Goal: Navigation & Orientation: Find specific page/section

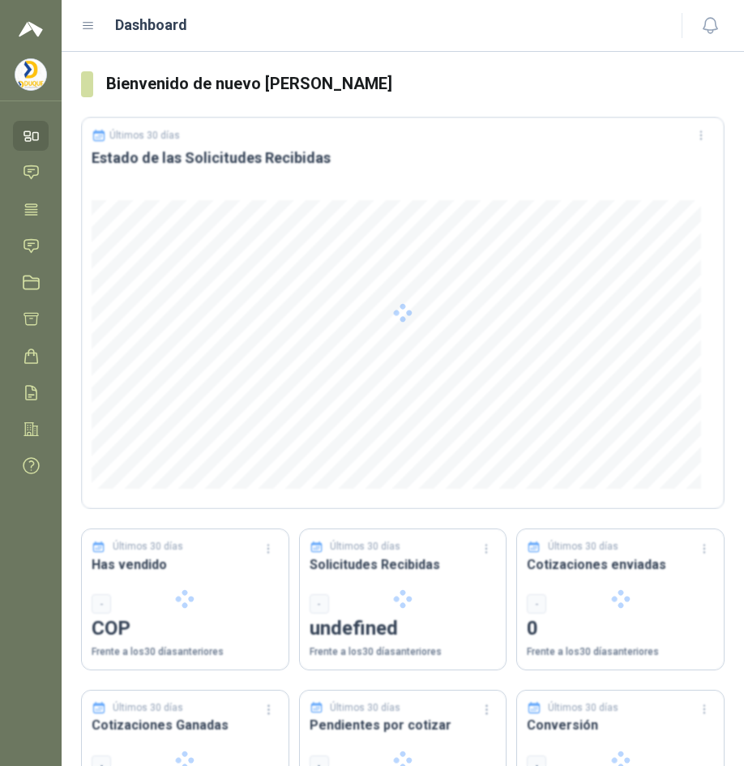
click at [90, 27] on icon at bounding box center [88, 26] width 15 height 15
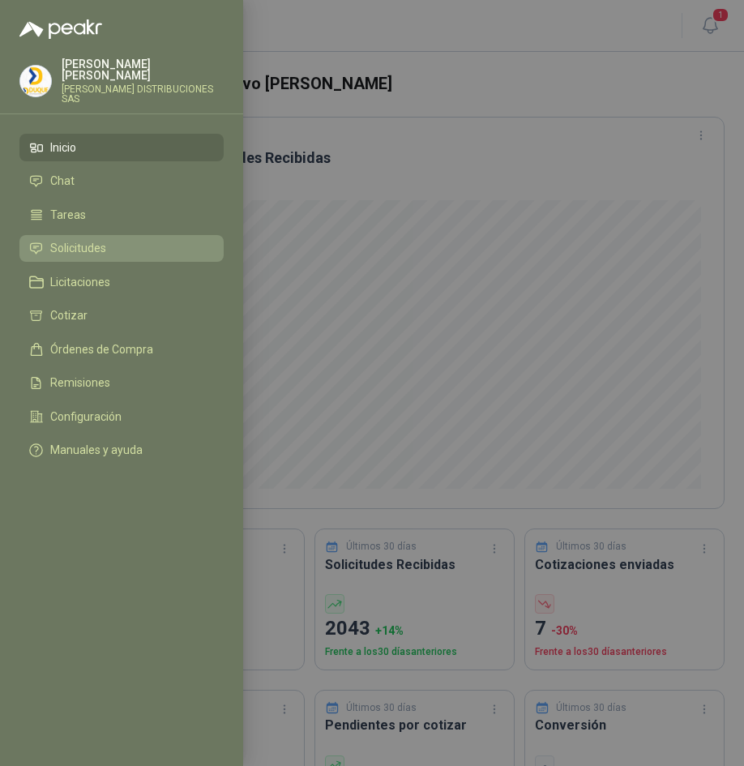
click at [91, 242] on span "Solicitudes" at bounding box center [78, 248] width 56 height 13
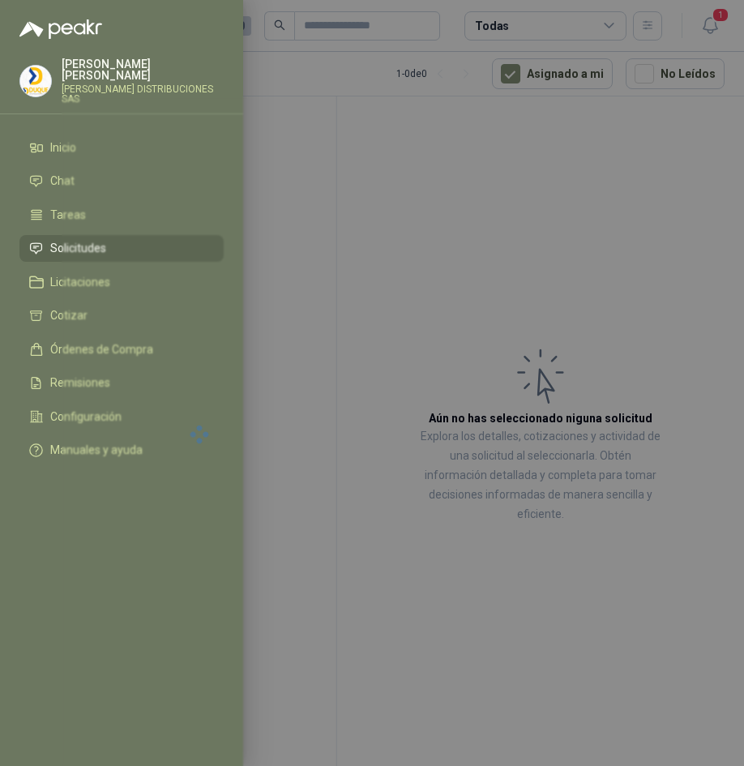
click at [124, 232] on div at bounding box center [200, 433] width 276 height 675
click at [123, 242] on li "Solicitudes" at bounding box center [121, 249] width 185 height 15
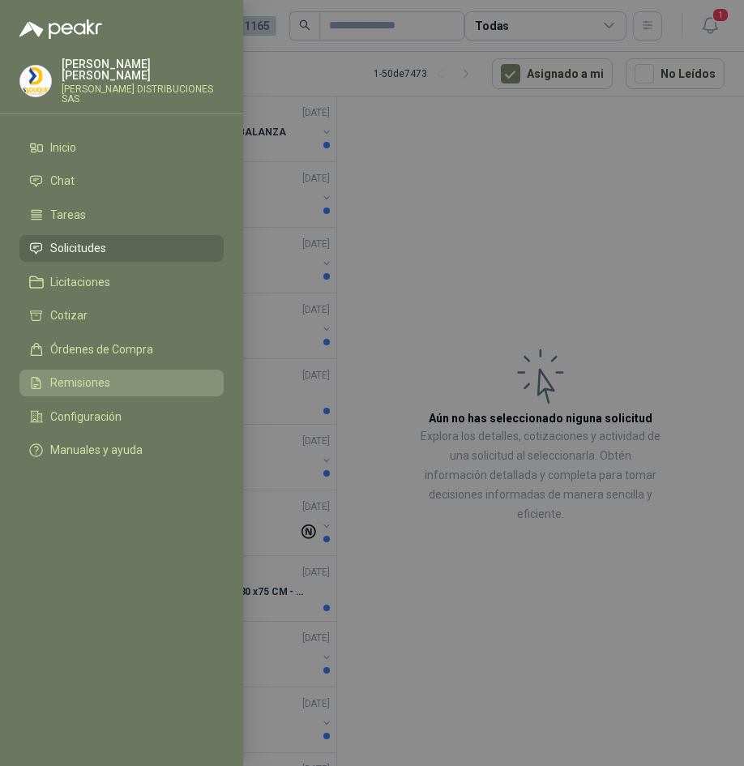
click at [80, 376] on span "Remisiones" at bounding box center [80, 382] width 60 height 13
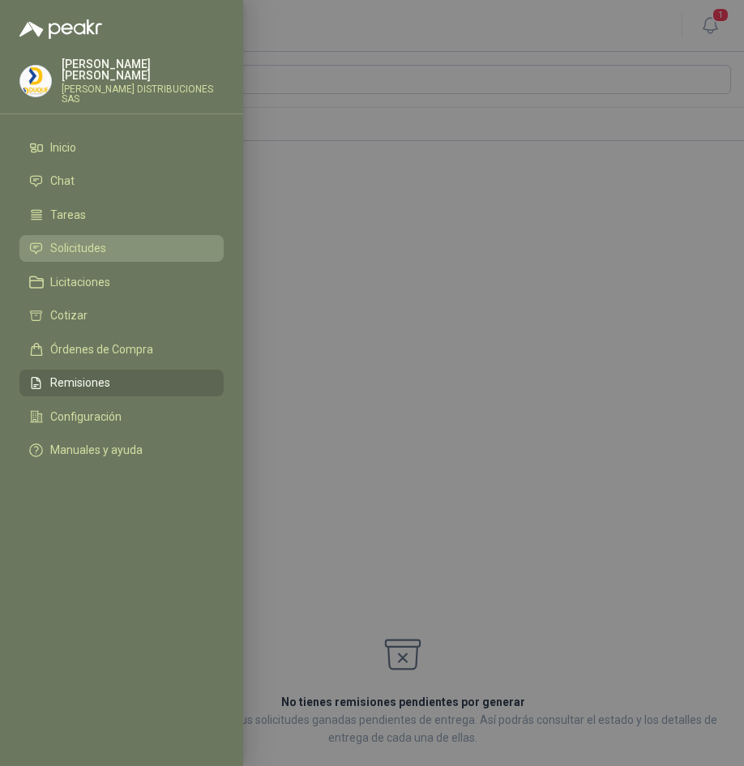
click at [92, 242] on span "Solicitudes" at bounding box center [78, 248] width 56 height 13
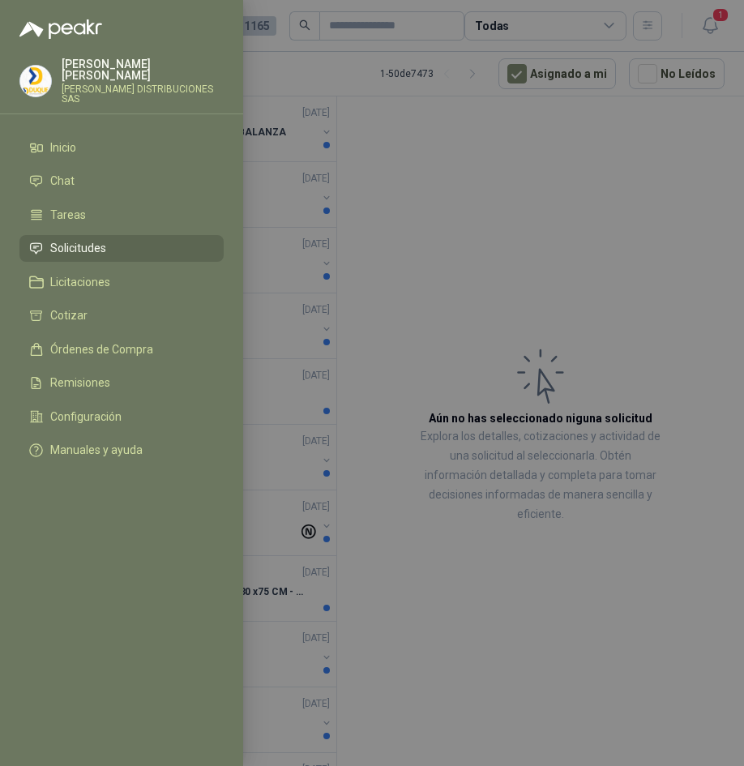
click at [336, 169] on div at bounding box center [372, 383] width 744 height 766
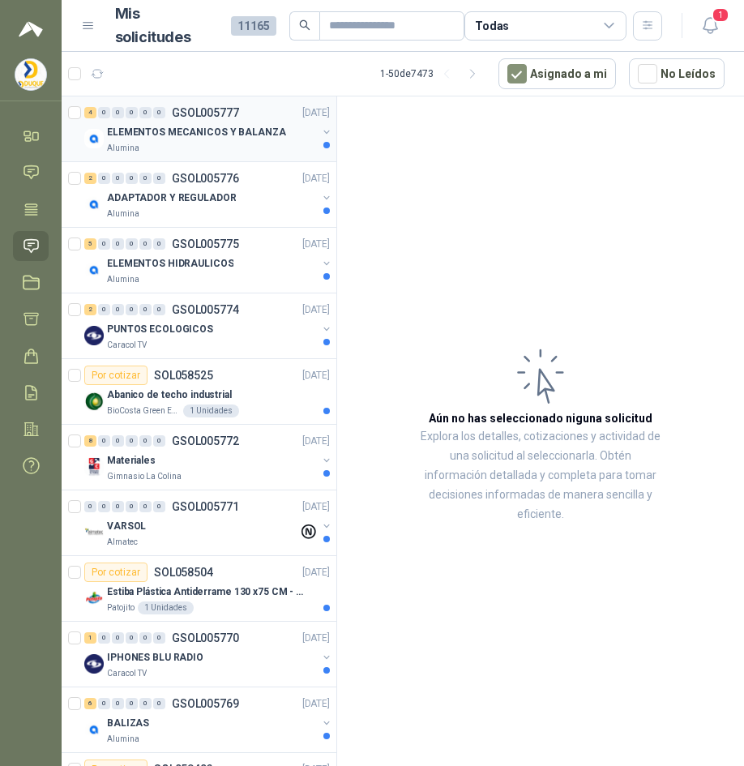
click at [249, 144] on div "Alumina" at bounding box center [212, 148] width 210 height 13
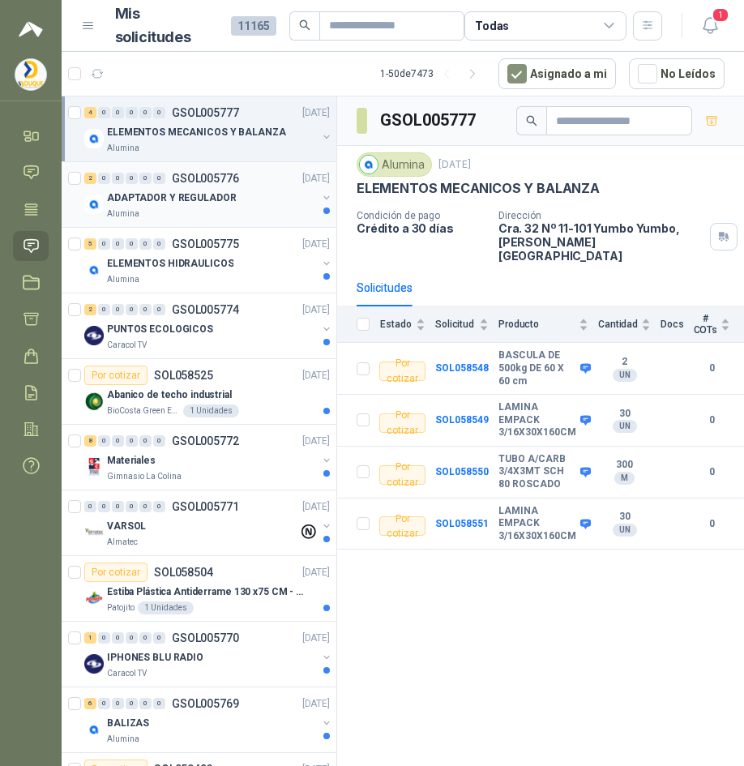
click at [193, 199] on p "ADAPTADOR Y REGULADOR" at bounding box center [171, 198] width 129 height 15
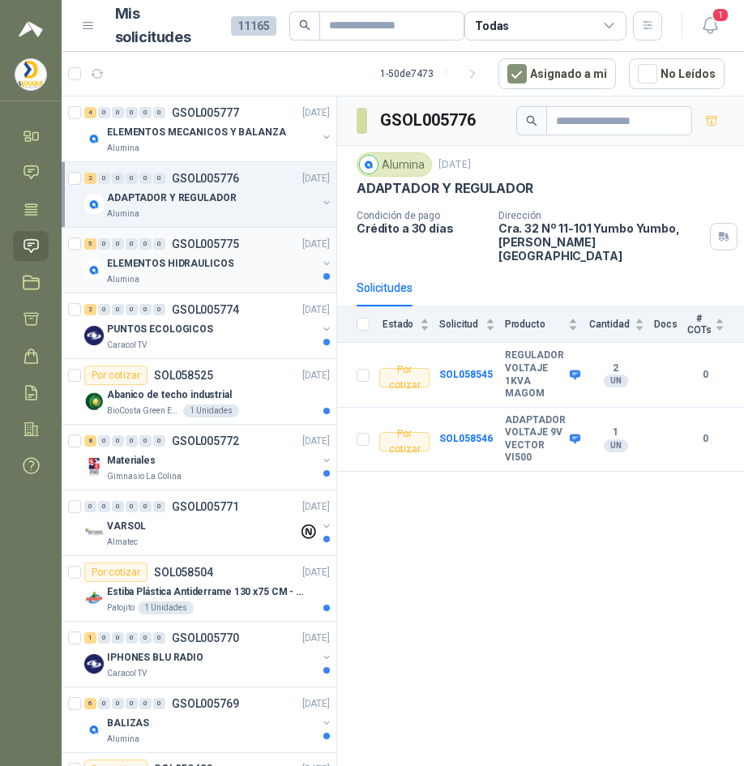
click at [208, 269] on p "ELEMENTOS HIDRAULICOS" at bounding box center [170, 263] width 126 height 15
click at [215, 269] on p "ELEMENTOS HIDRAULICOS" at bounding box center [170, 263] width 126 height 15
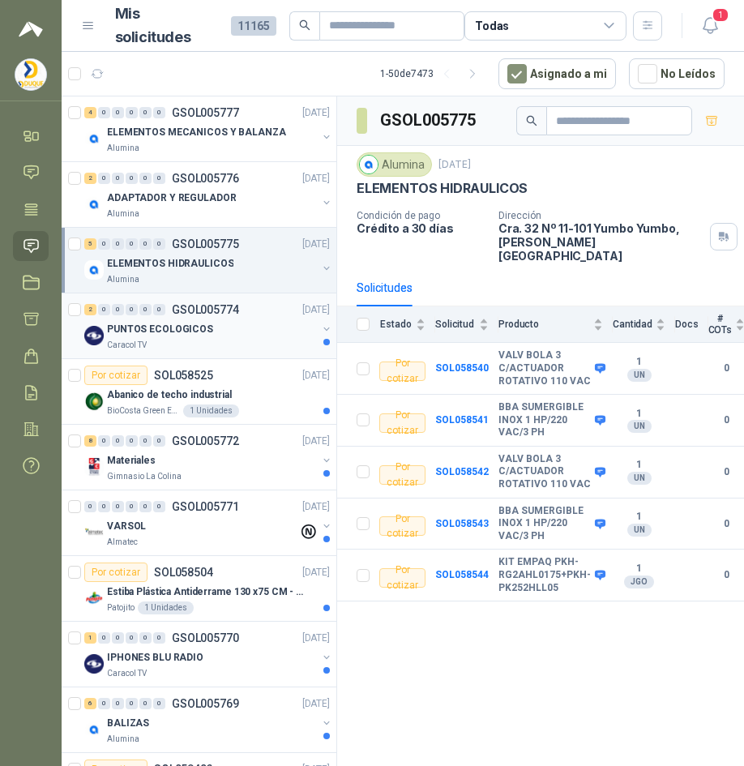
click at [226, 336] on div "PUNTOS ECOLOGICOS" at bounding box center [212, 328] width 210 height 19
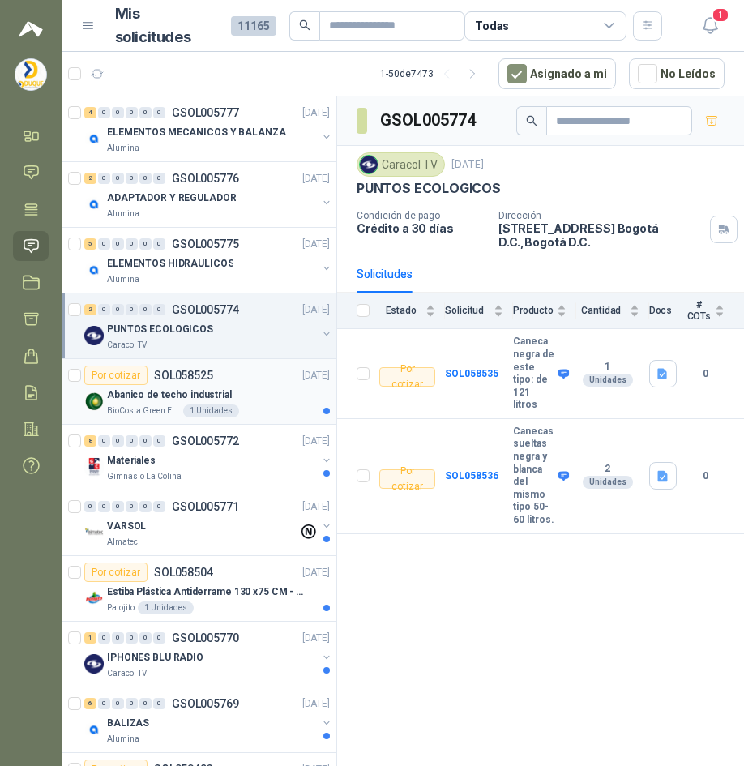
click at [249, 393] on div "Abanico de techo industrial" at bounding box center [218, 394] width 223 height 19
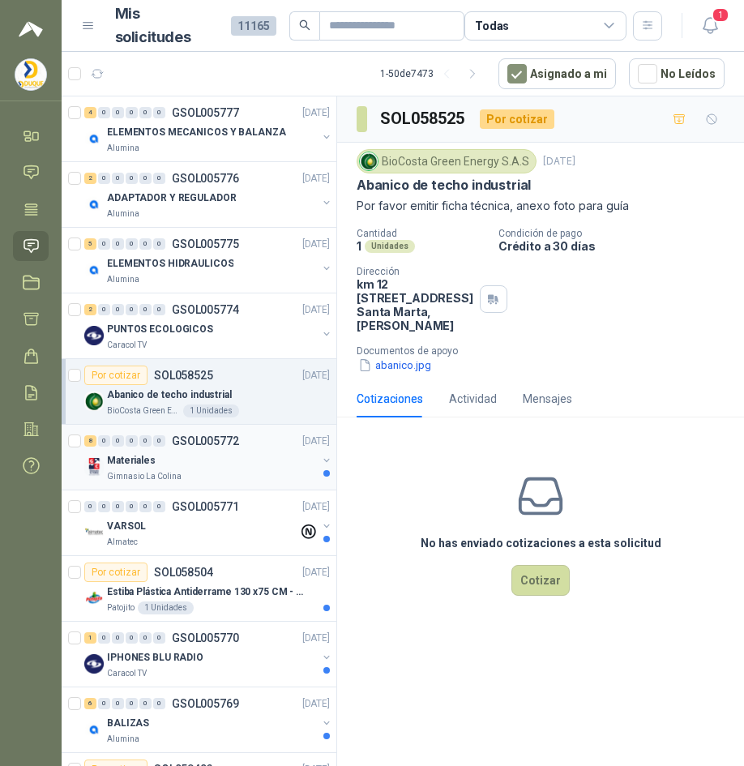
click at [275, 445] on div "8 0 0 0 0 0 GSOL005772 [DATE]" at bounding box center [208, 440] width 249 height 19
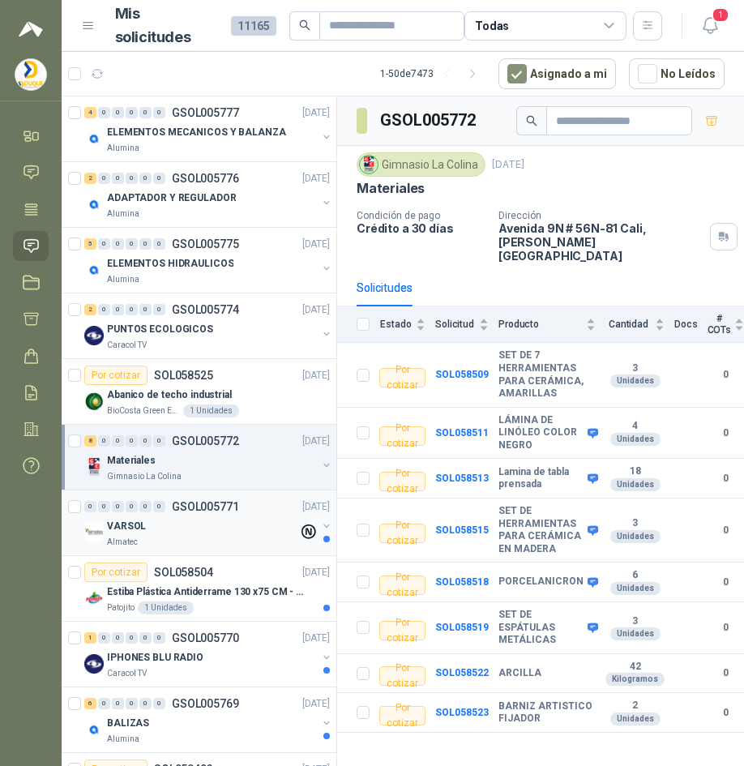
click at [174, 504] on p "GSOL005771" at bounding box center [205, 506] width 67 height 11
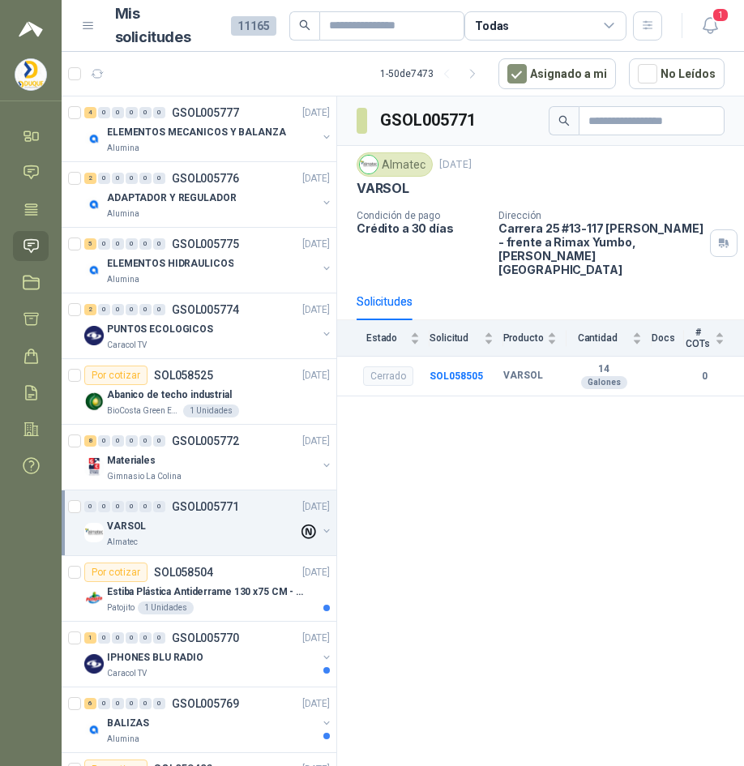
click at [611, 27] on icon at bounding box center [609, 26] width 9 height 4
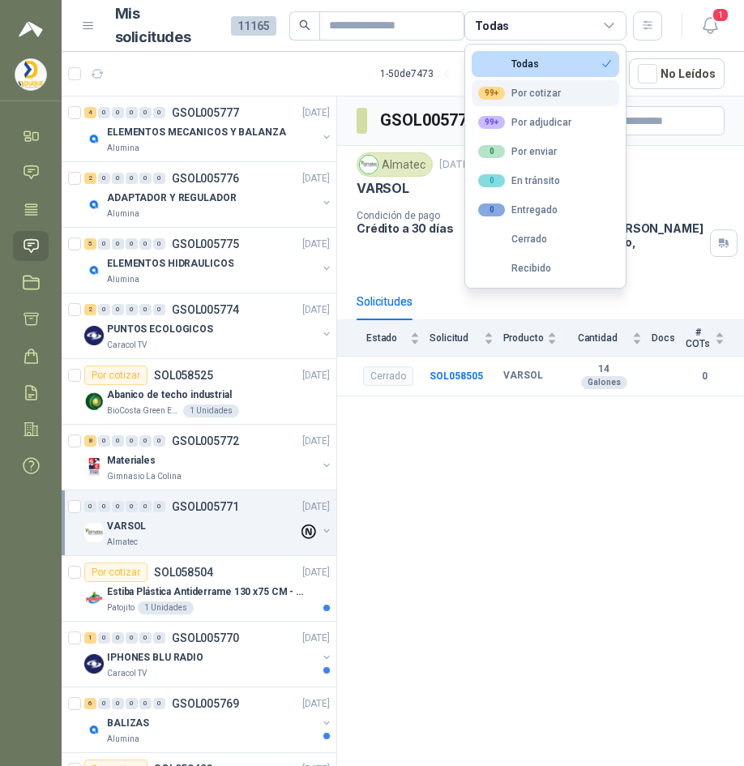
click at [542, 93] on div "99+ Por cotizar" at bounding box center [519, 93] width 83 height 13
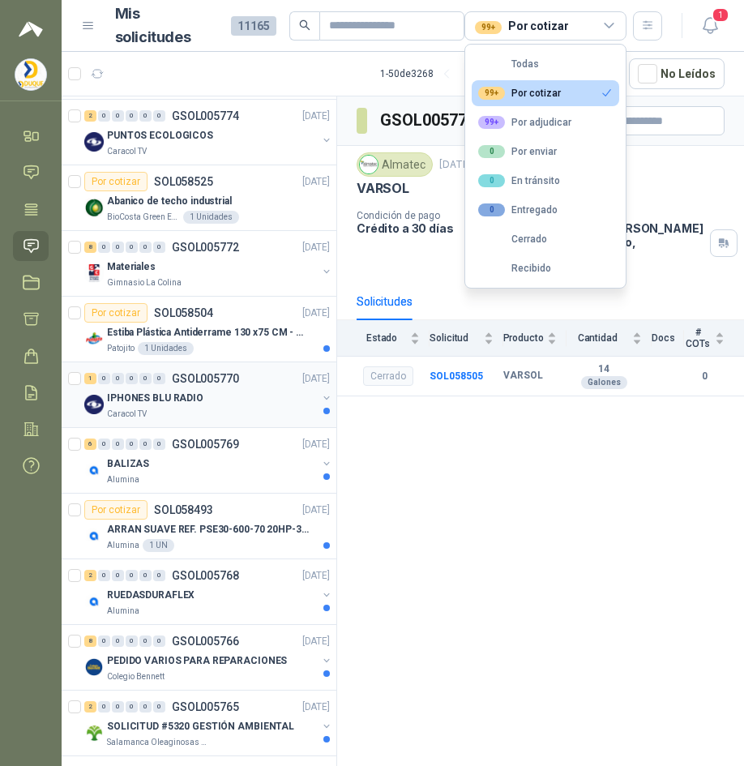
scroll to position [243, 0]
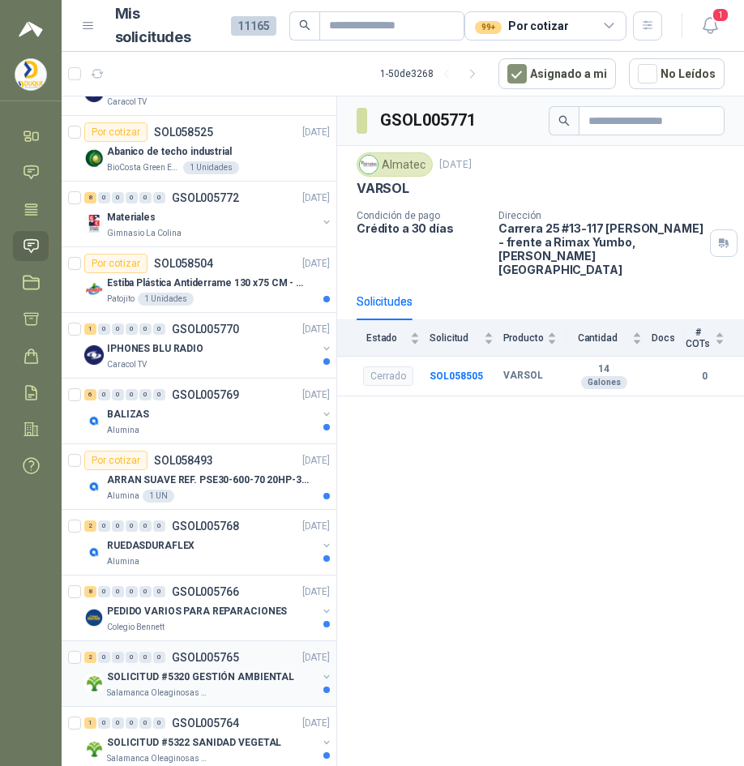
click at [229, 676] on p "SOLICITUD #5320 GESTIÓN AMBIENTAL" at bounding box center [200, 677] width 187 height 15
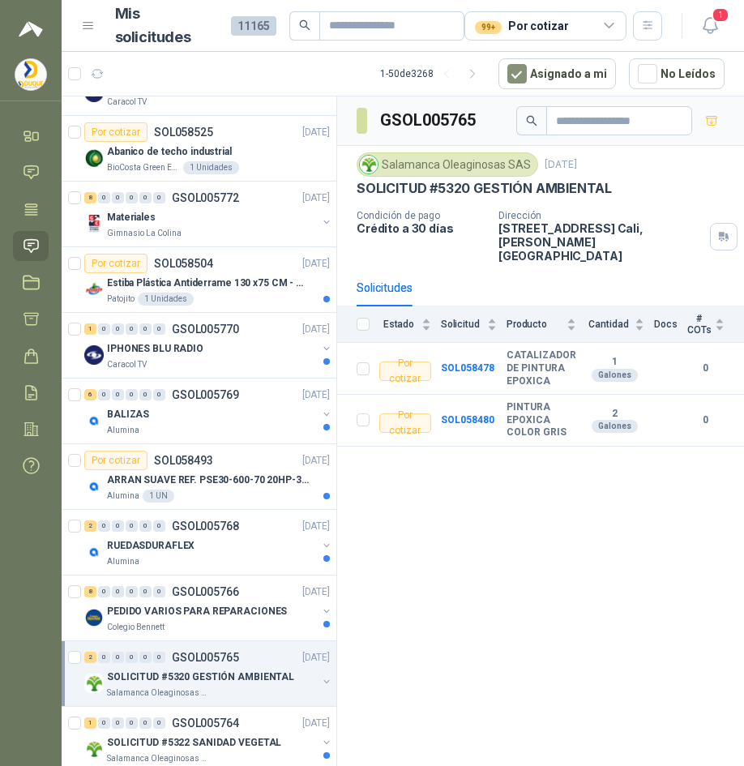
scroll to position [324, 0]
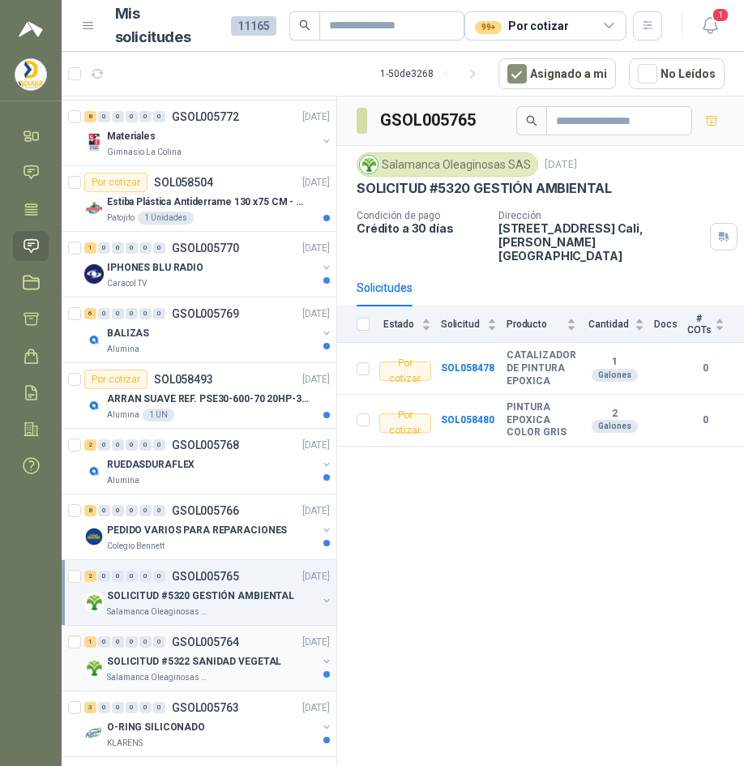
click at [230, 662] on p "SOLICITUD #5322 SANIDAD VEGETAL" at bounding box center [194, 661] width 174 height 15
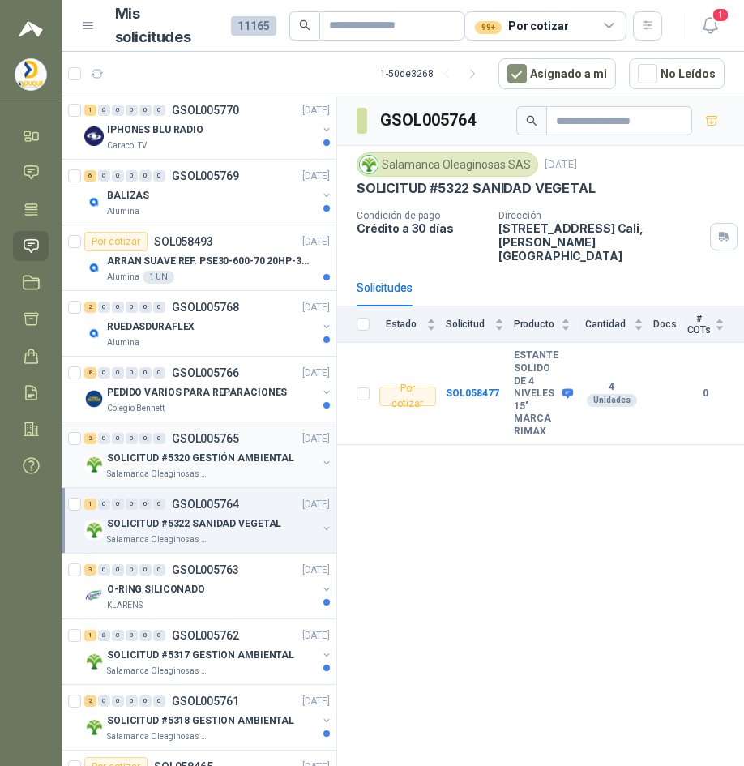
scroll to position [486, 0]
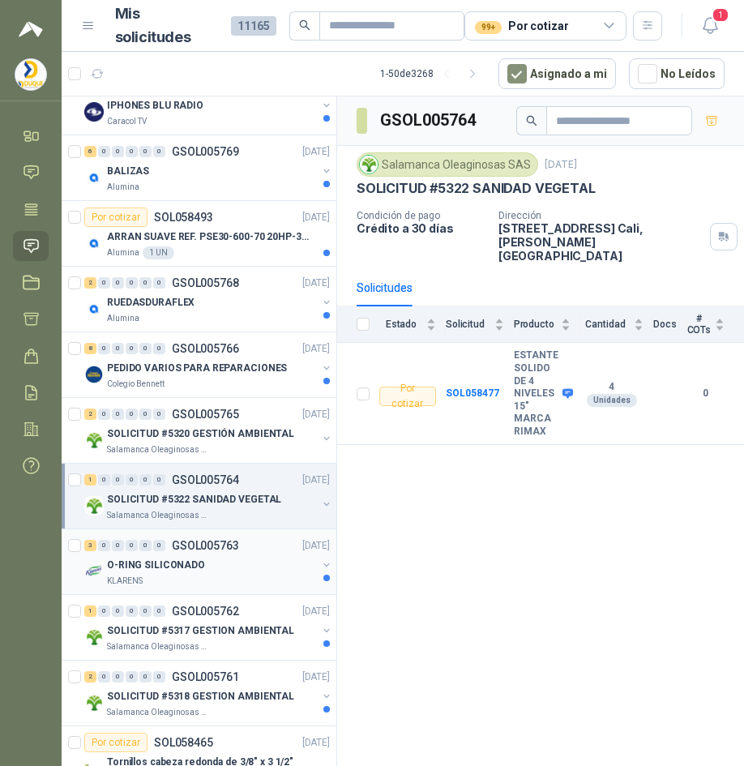
click at [193, 571] on p "O-RING SILICONADO" at bounding box center [156, 565] width 98 height 15
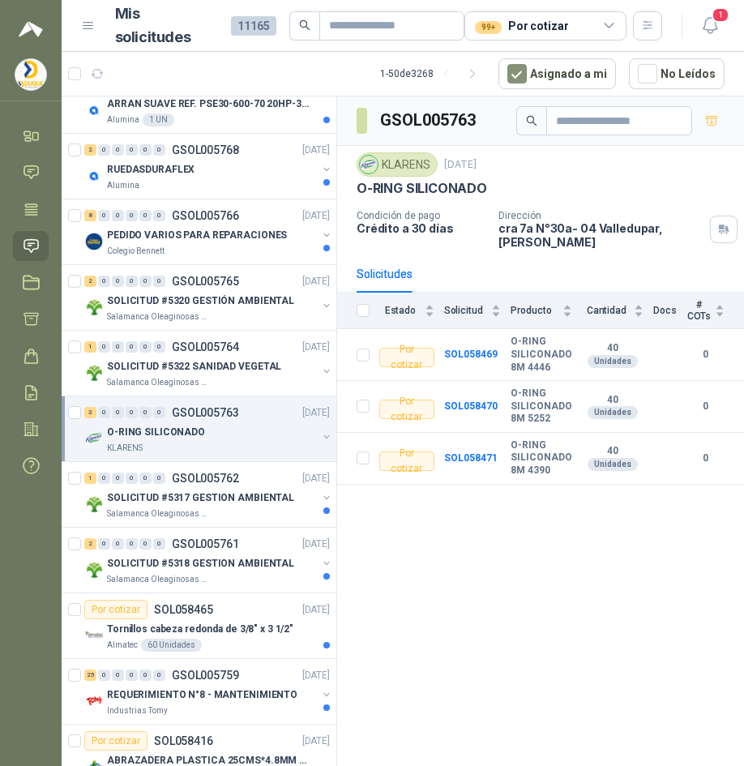
scroll to position [649, 0]
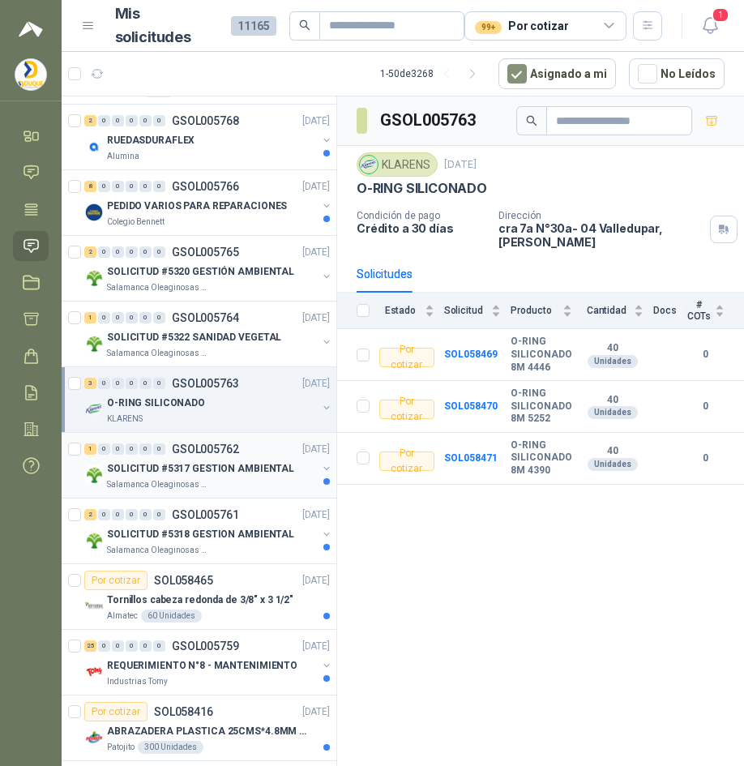
click at [223, 474] on p "SOLICITUD #5317 GESTION AMBIENTAL" at bounding box center [200, 468] width 187 height 15
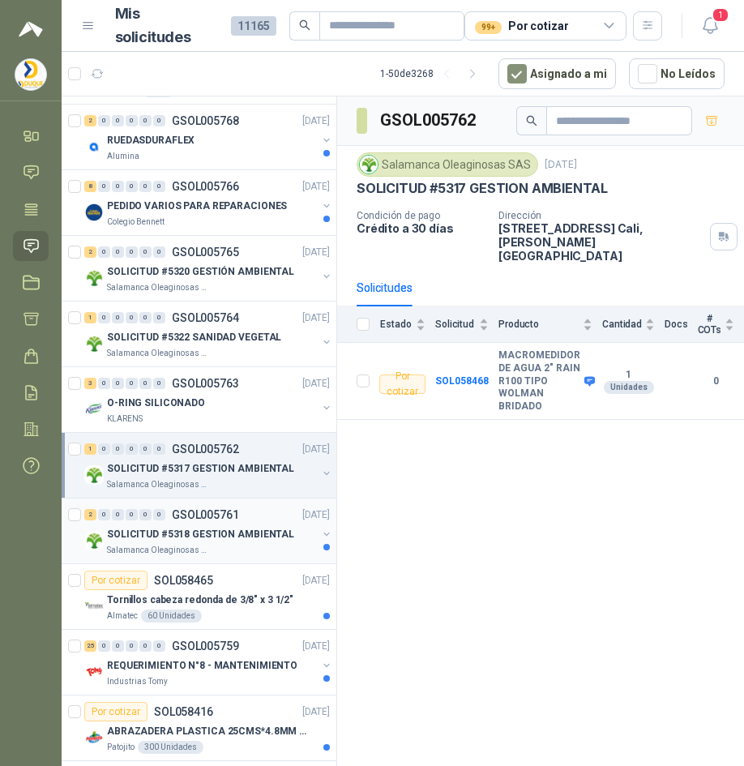
click at [226, 520] on p "GSOL005761" at bounding box center [205, 514] width 67 height 11
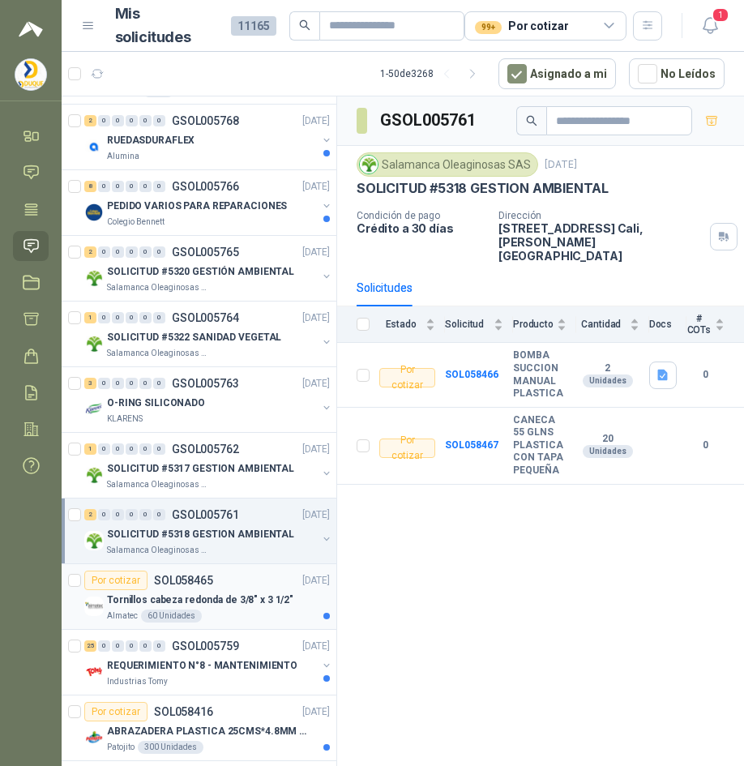
scroll to position [730, 0]
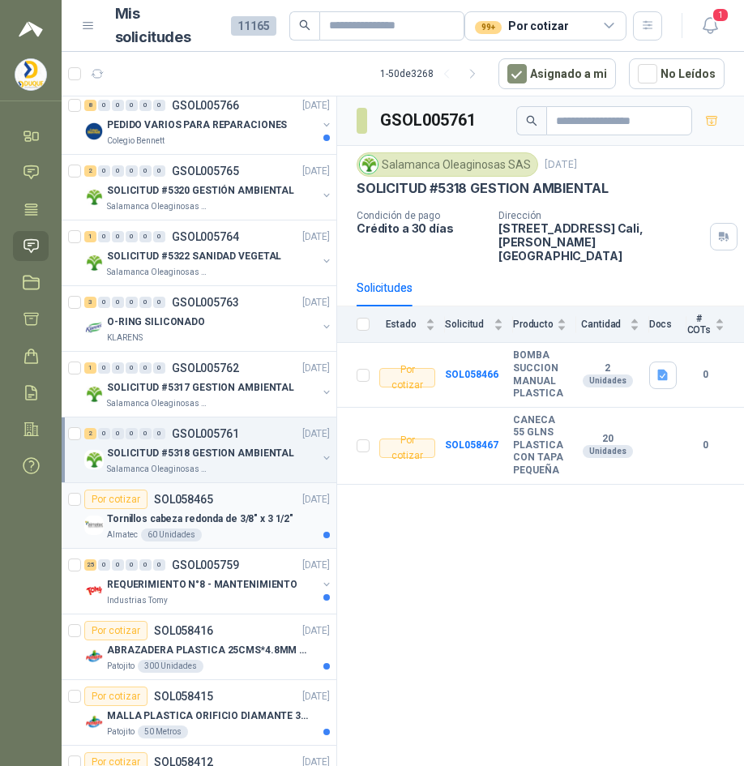
click at [213, 521] on p "Tornillos cabeza redonda de 3/8" x 3 1/2"" at bounding box center [200, 519] width 186 height 15
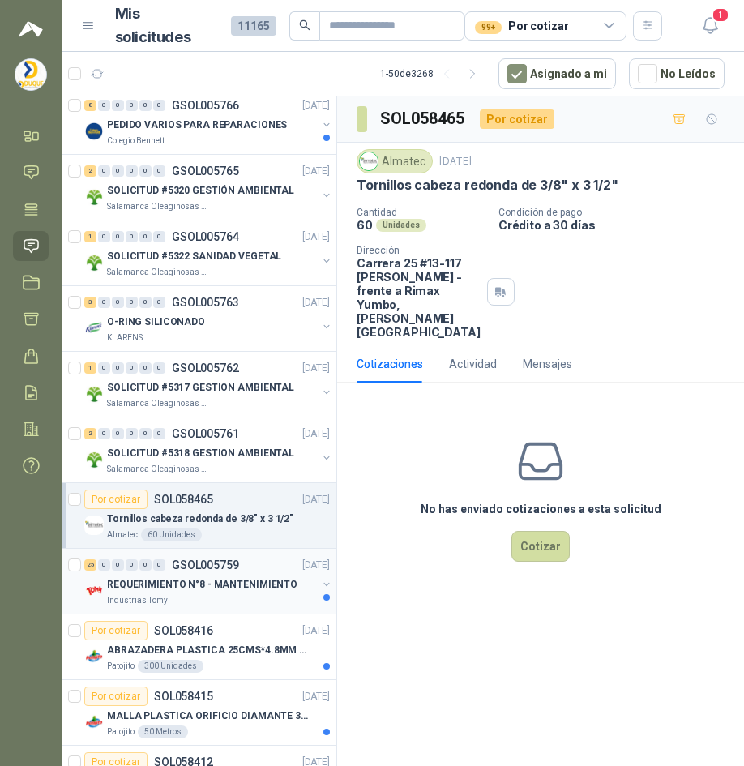
click at [224, 588] on p "REQUERIMIENTO N°8 - MANTENIMIENTO" at bounding box center [202, 584] width 191 height 15
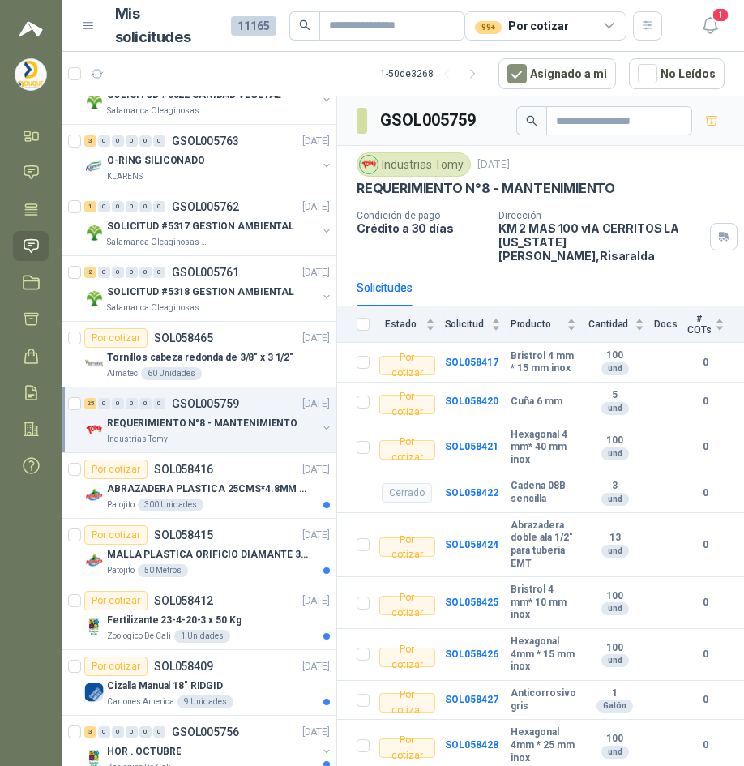
scroll to position [892, 0]
click at [237, 502] on div "Patojito 300 Unidades" at bounding box center [218, 504] width 223 height 13
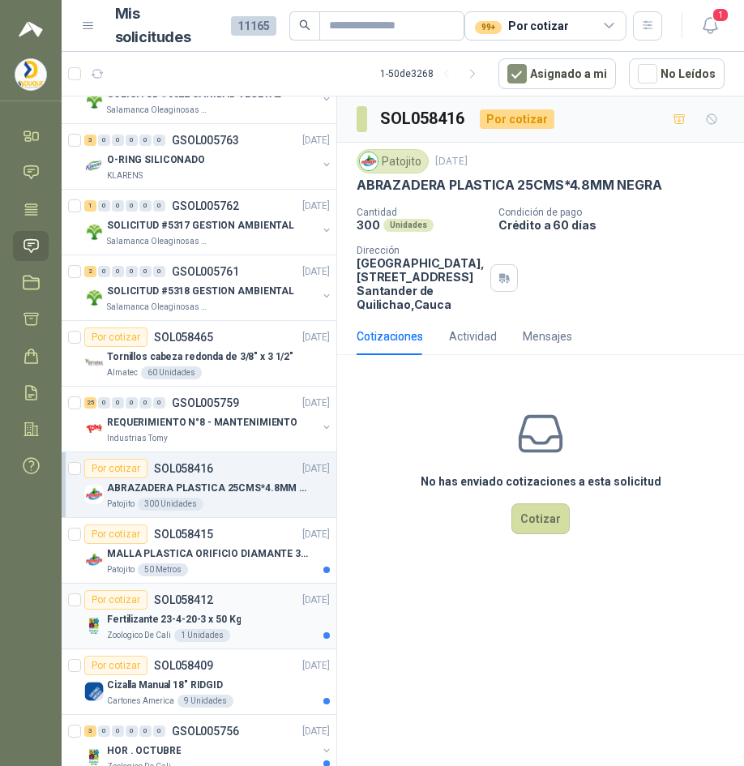
click at [238, 624] on div "Fertilizante 23-4-20-3 x 50 Kg" at bounding box center [218, 619] width 223 height 19
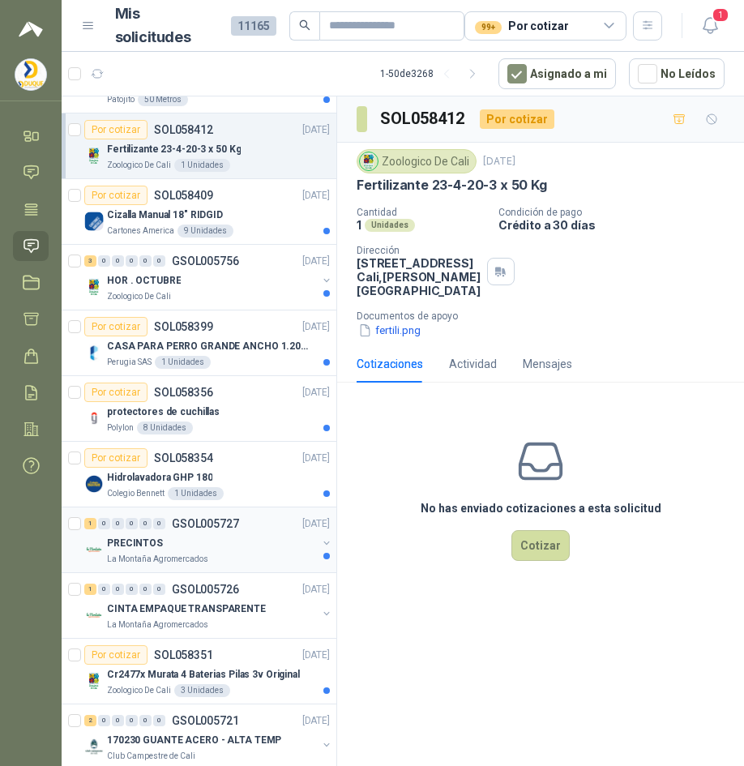
scroll to position [1378, 0]
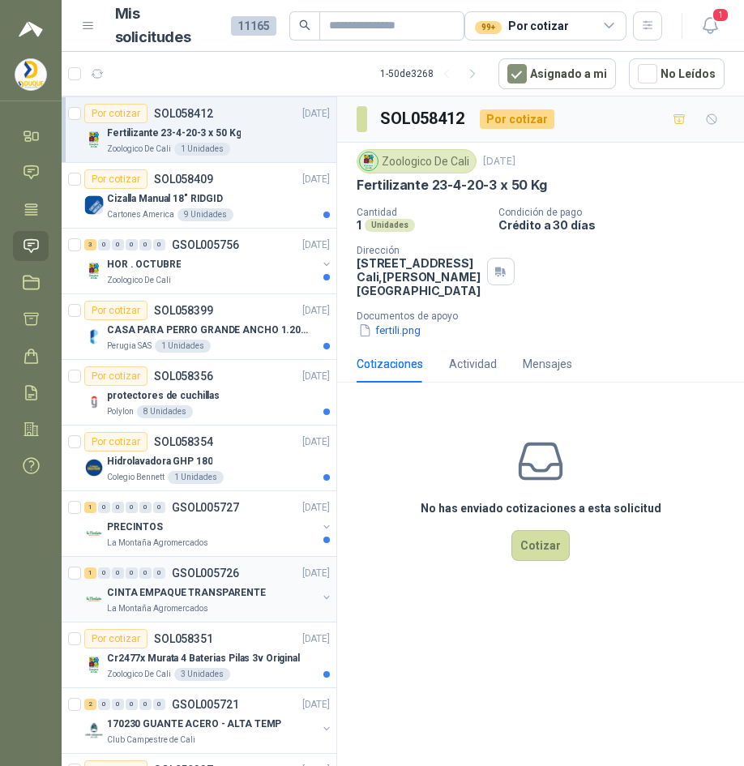
click at [276, 597] on div "CINTA EMPAQUE TRANSPARENTE" at bounding box center [212, 592] width 210 height 19
